Goal: Task Accomplishment & Management: Use online tool/utility

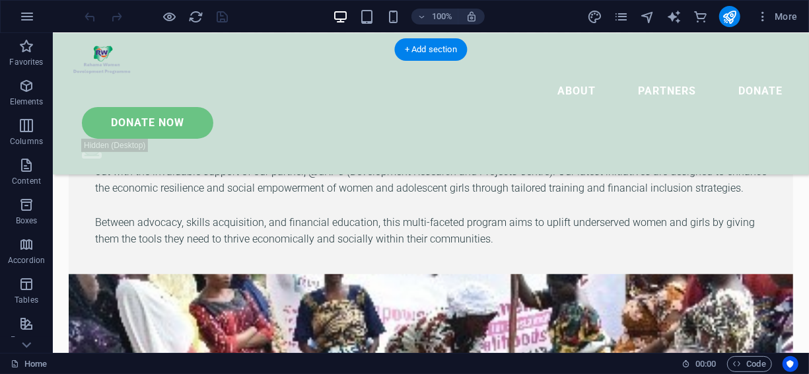
scroll to position [503, 0]
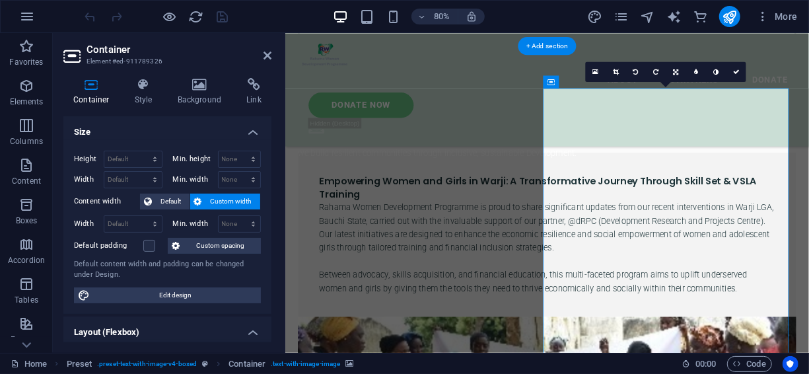
scroll to position [582, 0]
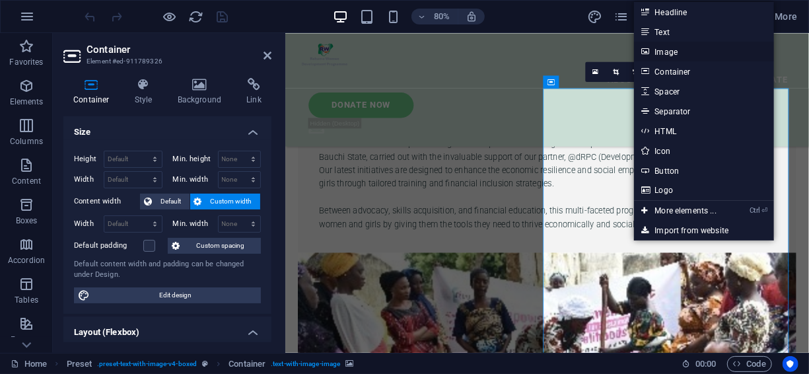
click at [673, 52] on link "Image" at bounding box center [704, 52] width 140 height 20
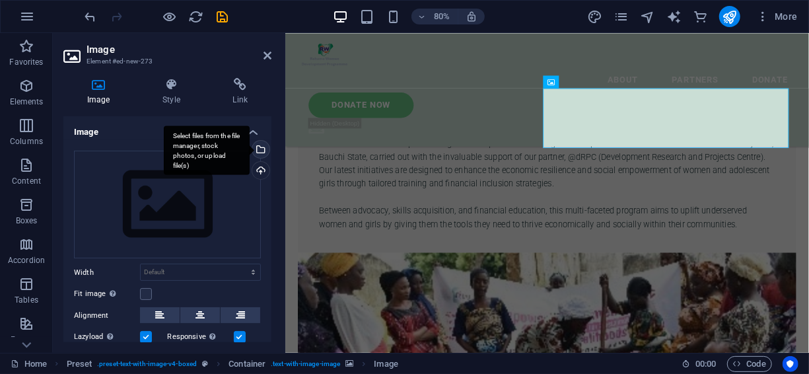
click at [250, 149] on div "Select files from the file manager, stock photos, or upload file(s)" at bounding box center [207, 150] width 86 height 50
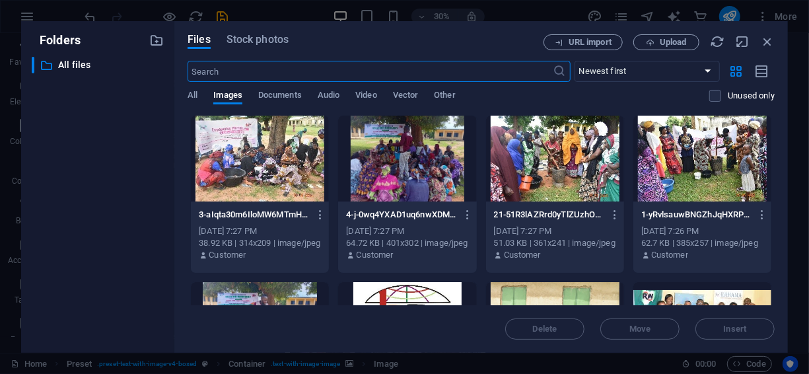
scroll to position [1248, 0]
click at [522, 156] on div at bounding box center [555, 159] width 138 height 86
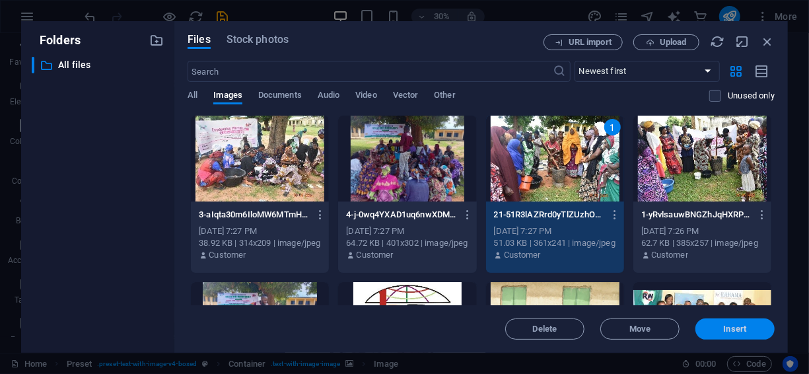
click at [716, 331] on span "Insert" at bounding box center [735, 329] width 69 height 8
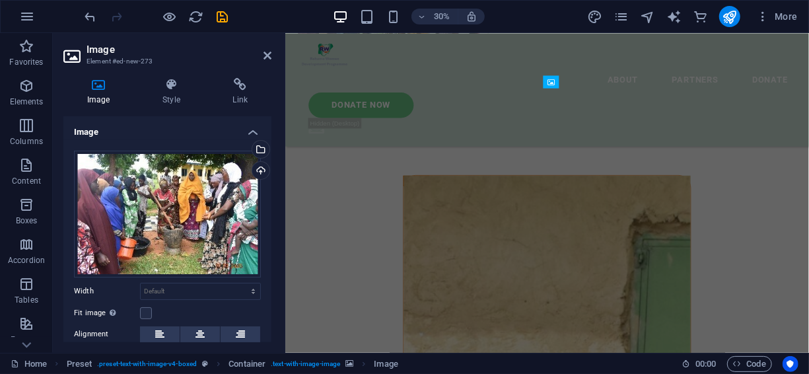
scroll to position [582, 0]
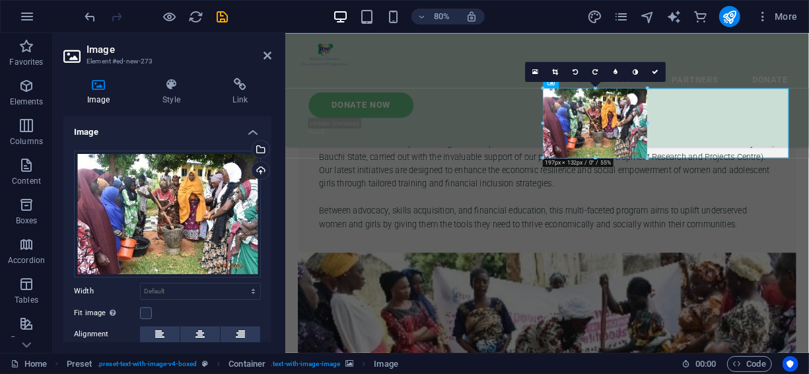
type input "197"
select select "px"
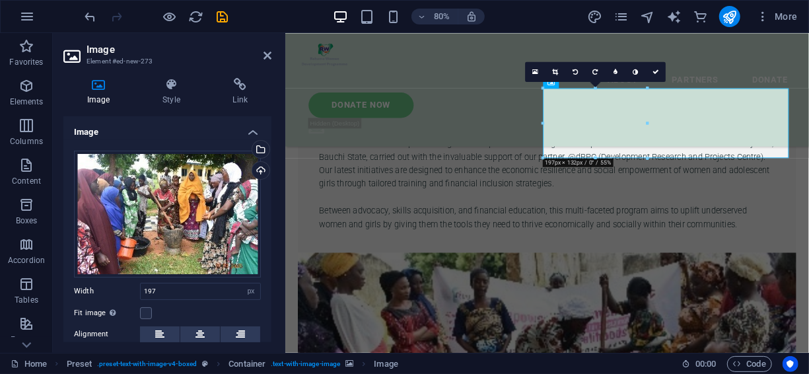
drag, startPoint x: 880, startPoint y: 191, endPoint x: 672, endPoint y: 192, distance: 208.7
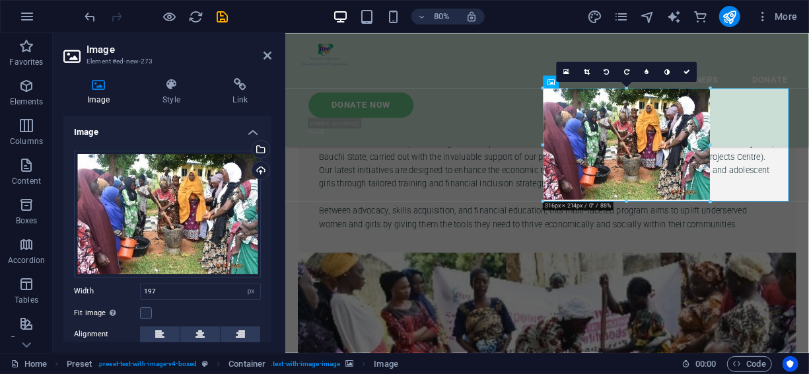
drag, startPoint x: 448, startPoint y: 153, endPoint x: 664, endPoint y: 212, distance: 224.0
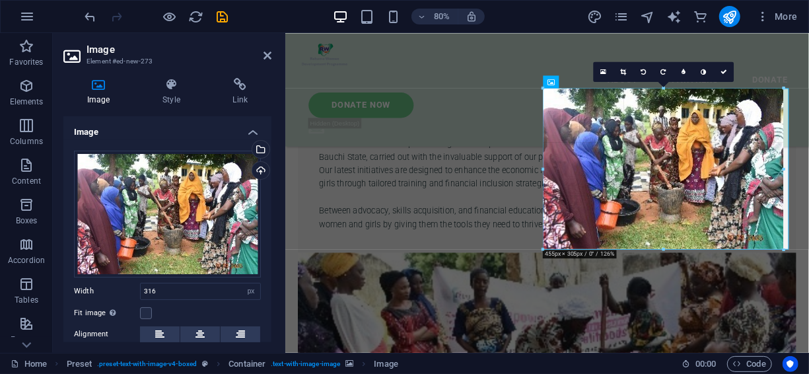
drag, startPoint x: 709, startPoint y: 134, endPoint x: 796, endPoint y: 133, distance: 87.8
type input "455"
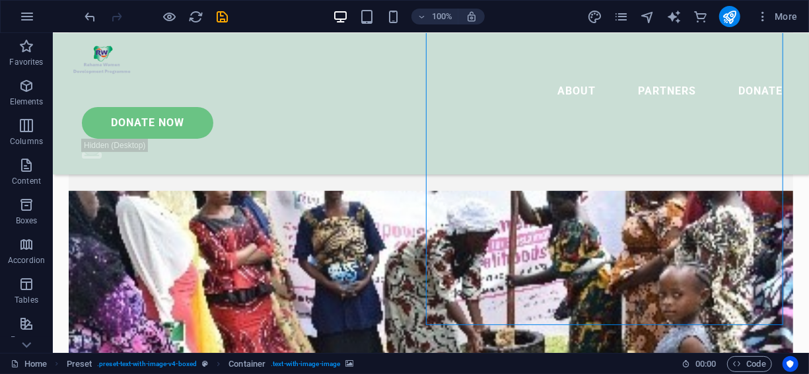
scroll to position [586, 0]
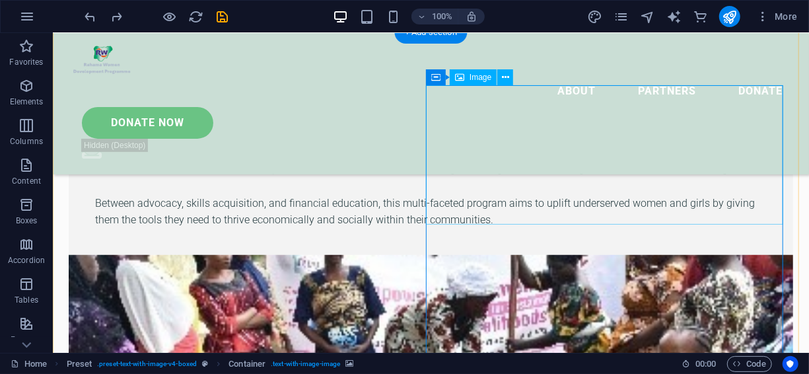
scroll to position [515, 0]
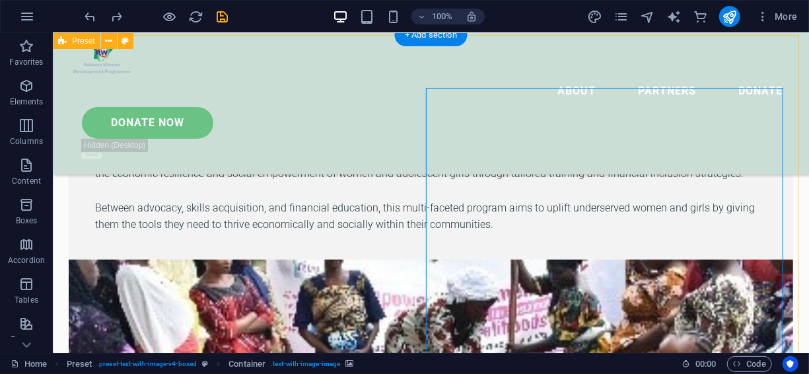
scroll to position [510, 0]
